Goal: Use online tool/utility: Utilize a website feature to perform a specific function

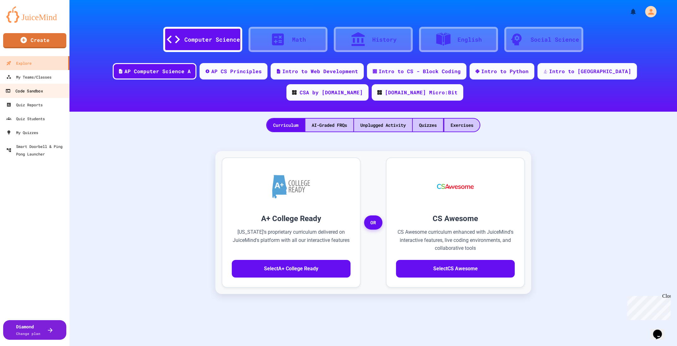
click at [41, 89] on div "Code Sandbox" at bounding box center [23, 91] width 37 height 8
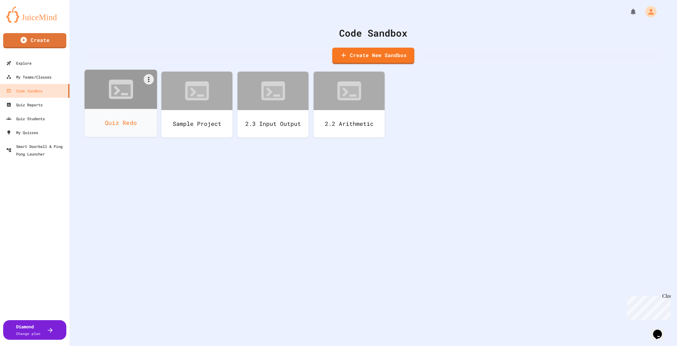
click at [115, 106] on div at bounding box center [121, 89] width 73 height 39
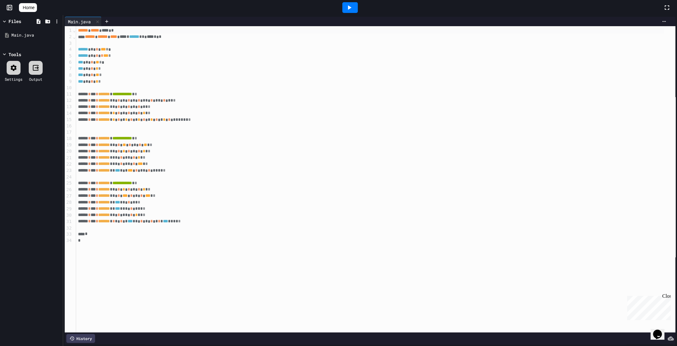
click at [358, 7] on div at bounding box center [349, 7] width 15 height 11
